Goal: Task Accomplishment & Management: Manage account settings

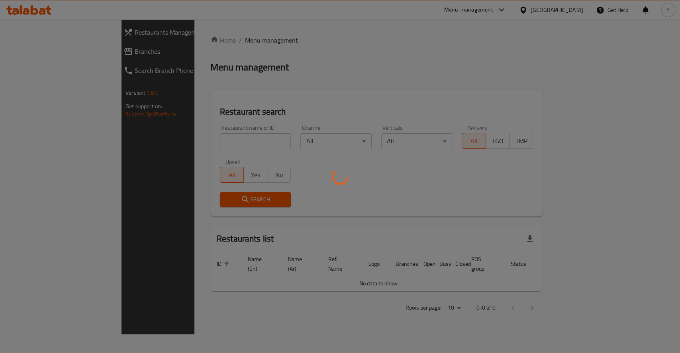
click at [224, 139] on div at bounding box center [340, 176] width 680 height 353
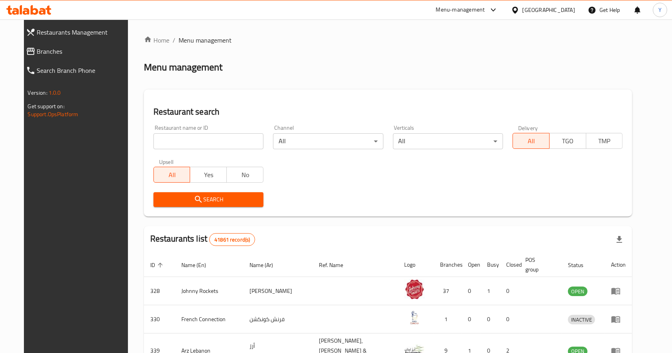
click at [224, 139] on input "search" at bounding box center [208, 141] width 110 height 16
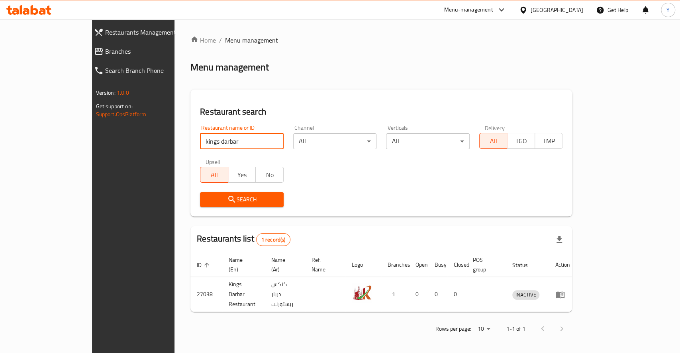
click at [200, 142] on input "kings darbar" at bounding box center [242, 141] width 84 height 16
type input "king's darbar"
click button "Search" at bounding box center [242, 199] width 84 height 15
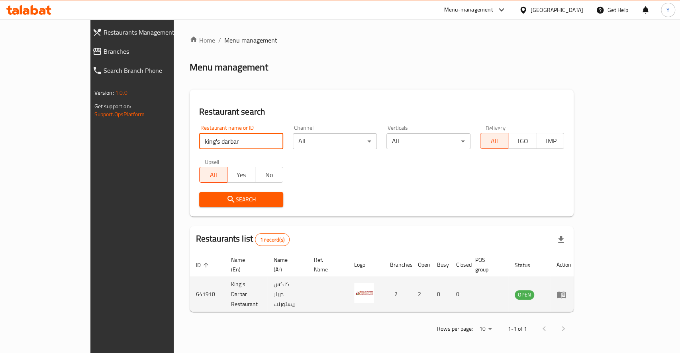
click at [566, 290] on icon "enhanced table" at bounding box center [561, 295] width 10 height 10
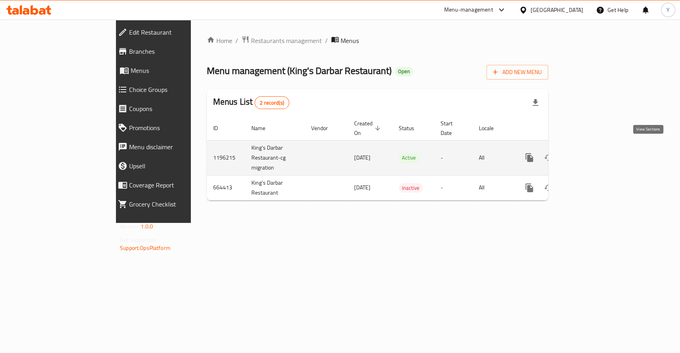
click at [596, 154] on link "enhanced table" at bounding box center [586, 157] width 19 height 19
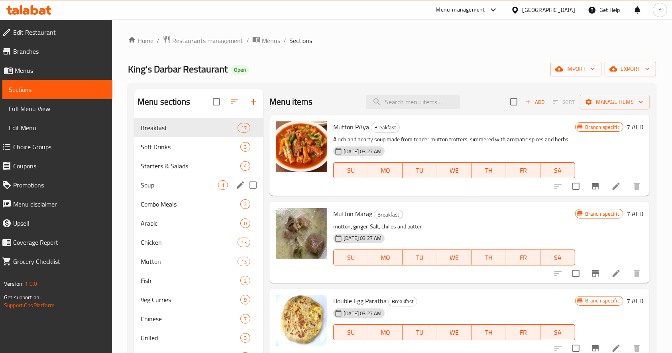
scroll to position [6, 0]
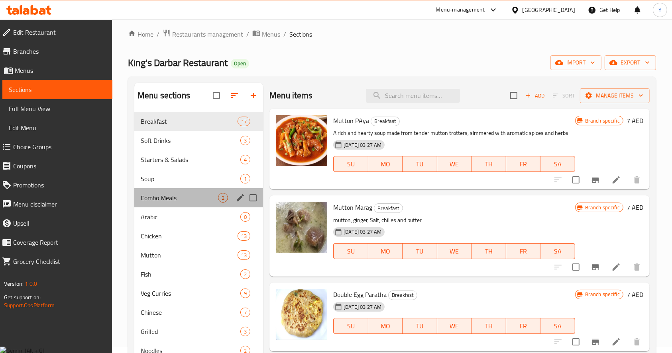
click at [190, 190] on div "Combo Meals 2" at bounding box center [198, 197] width 129 height 19
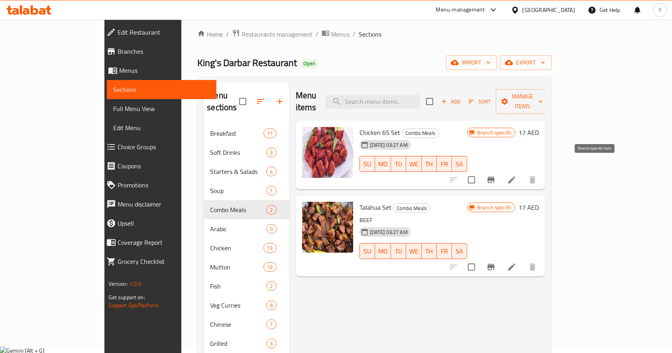
click at [496, 175] on icon "Branch-specific-item" at bounding box center [491, 180] width 10 height 10
click at [494, 264] on icon "Branch-specific-item" at bounding box center [490, 267] width 7 height 6
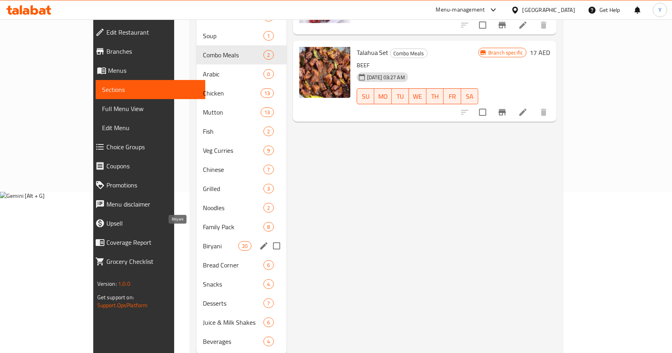
scroll to position [172, 0]
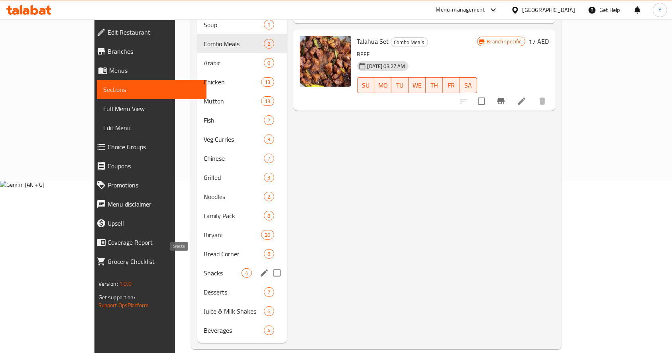
click at [204, 268] on span "Snacks" at bounding box center [223, 273] width 38 height 10
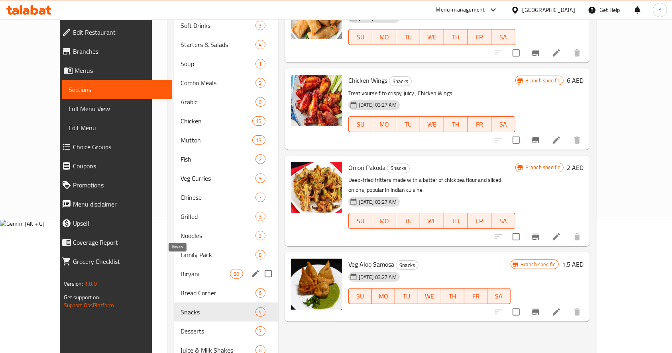
scroll to position [133, 0]
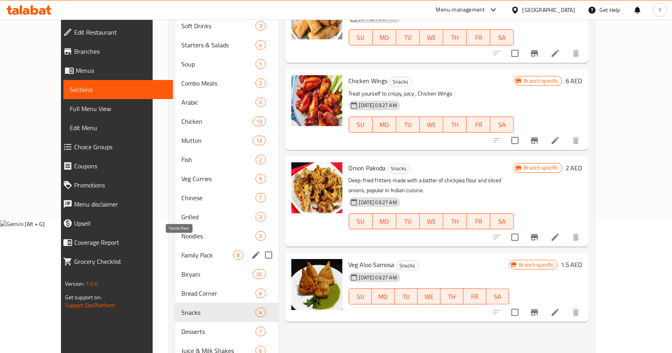
click at [181, 251] on span "Family Pack" at bounding box center [207, 256] width 52 height 10
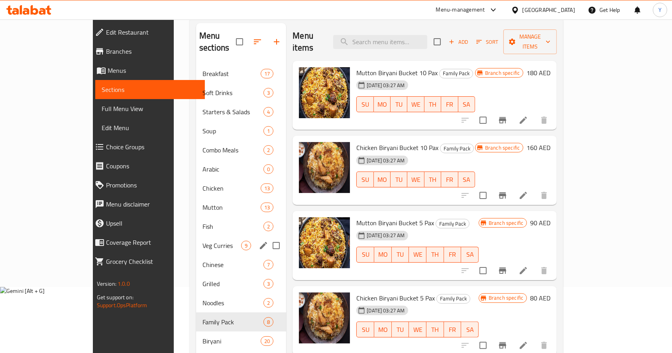
scroll to position [63, 0]
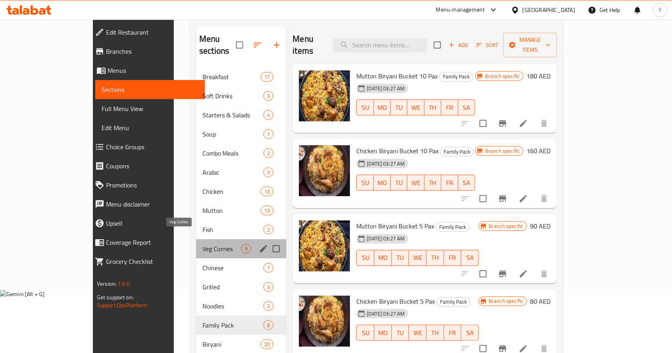
click at [202, 244] on span "Veg Curries" at bounding box center [221, 249] width 39 height 10
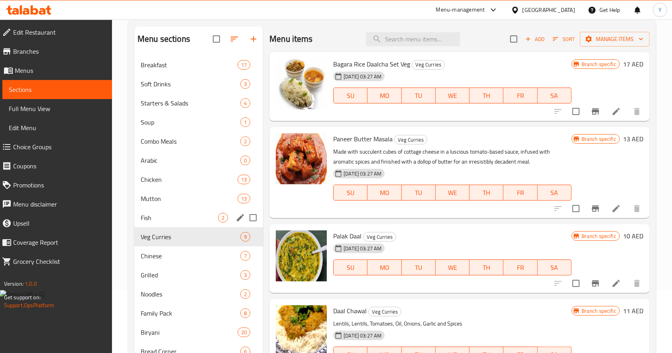
scroll to position [43, 0]
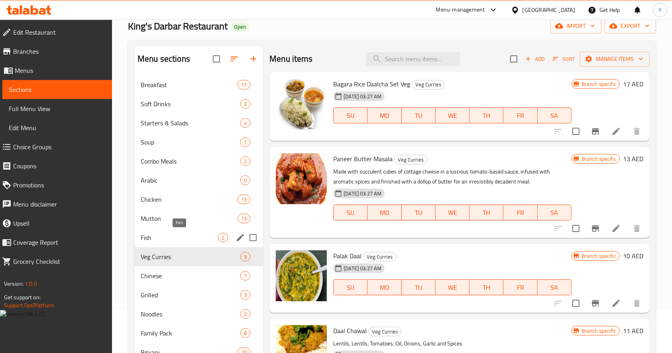
click at [168, 236] on span "Fish" at bounding box center [179, 238] width 77 height 10
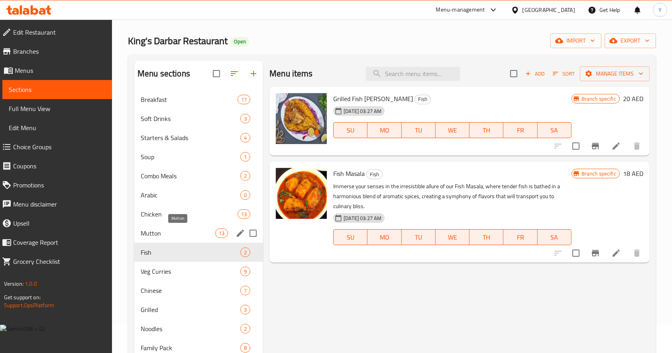
scroll to position [22, 0]
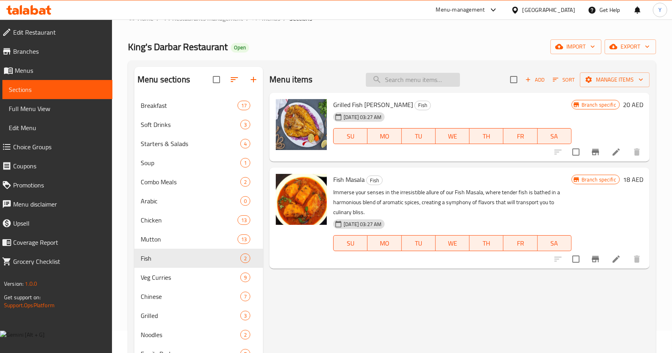
click at [377, 78] on input "search" at bounding box center [413, 80] width 94 height 14
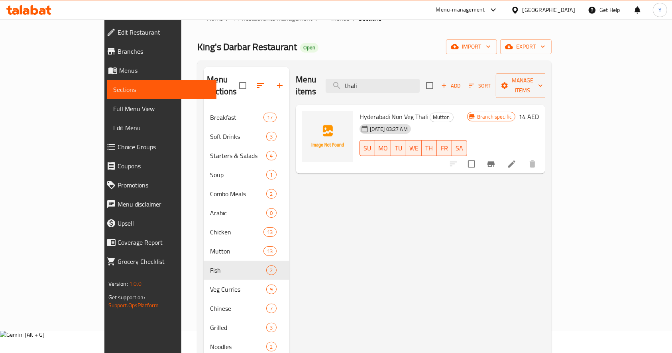
type input "thali"
click at [500, 155] on button "Branch-specific-item" at bounding box center [490, 164] width 19 height 19
click at [402, 79] on input "thali" at bounding box center [372, 86] width 94 height 14
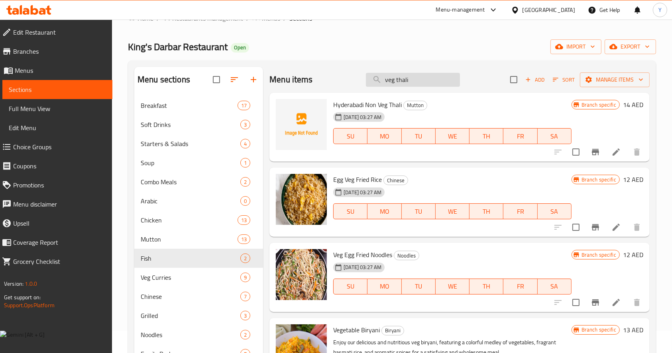
type input "veg thali"
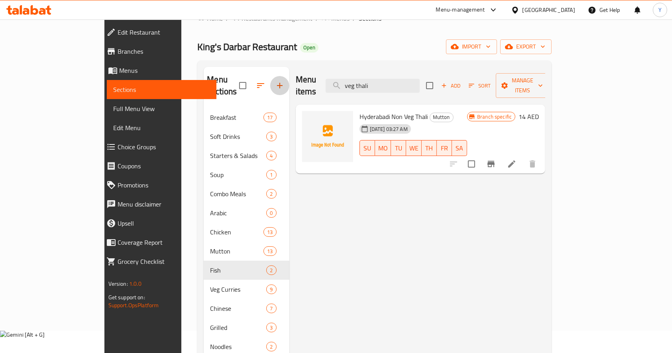
click at [275, 81] on icon "button" at bounding box center [280, 86] width 10 height 10
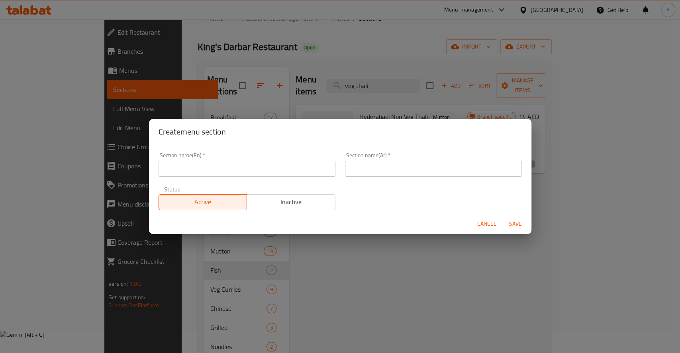
click at [295, 163] on input "text" at bounding box center [247, 169] width 177 height 16
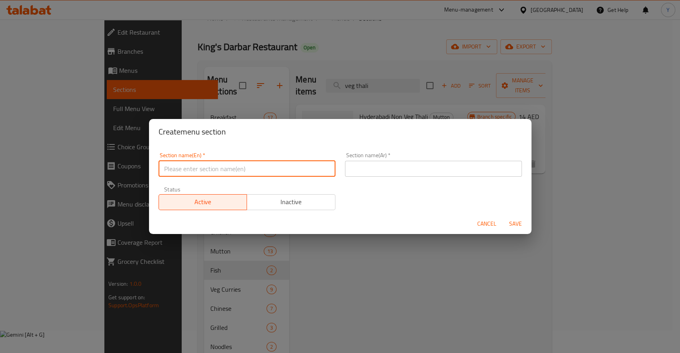
type input "M41"
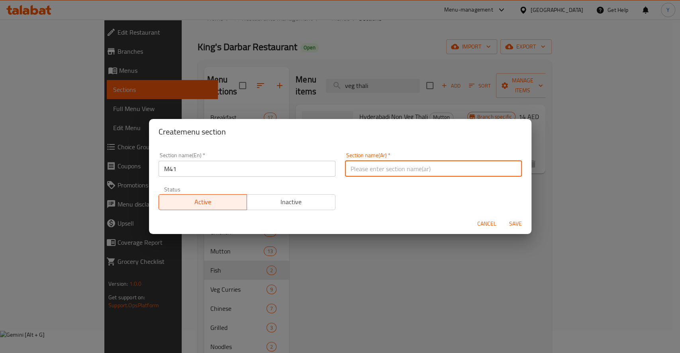
click at [384, 167] on input "text" at bounding box center [433, 169] width 177 height 16
type input "م41"
click at [511, 221] on span "Save" at bounding box center [515, 224] width 19 height 10
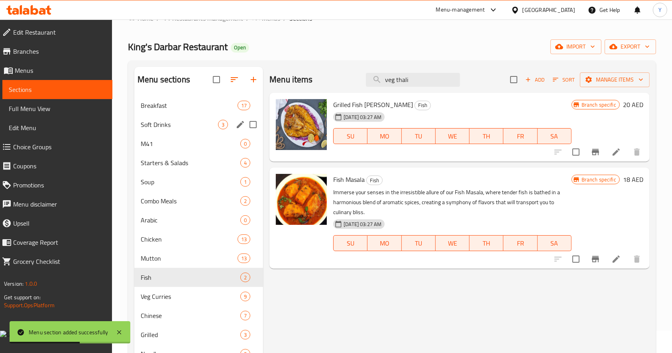
click at [170, 139] on span "M41" at bounding box center [191, 144] width 100 height 10
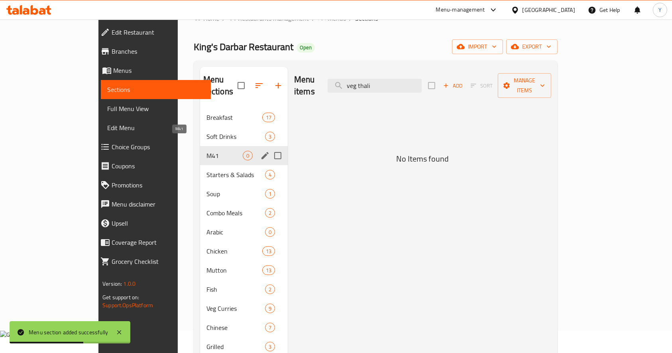
click at [206, 151] on span "M41" at bounding box center [224, 156] width 36 height 10
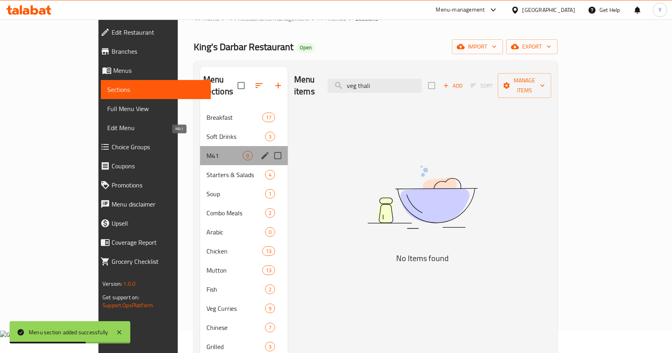
click at [206, 151] on span "M41" at bounding box center [224, 156] width 36 height 10
